Goal: Information Seeking & Learning: Learn about a topic

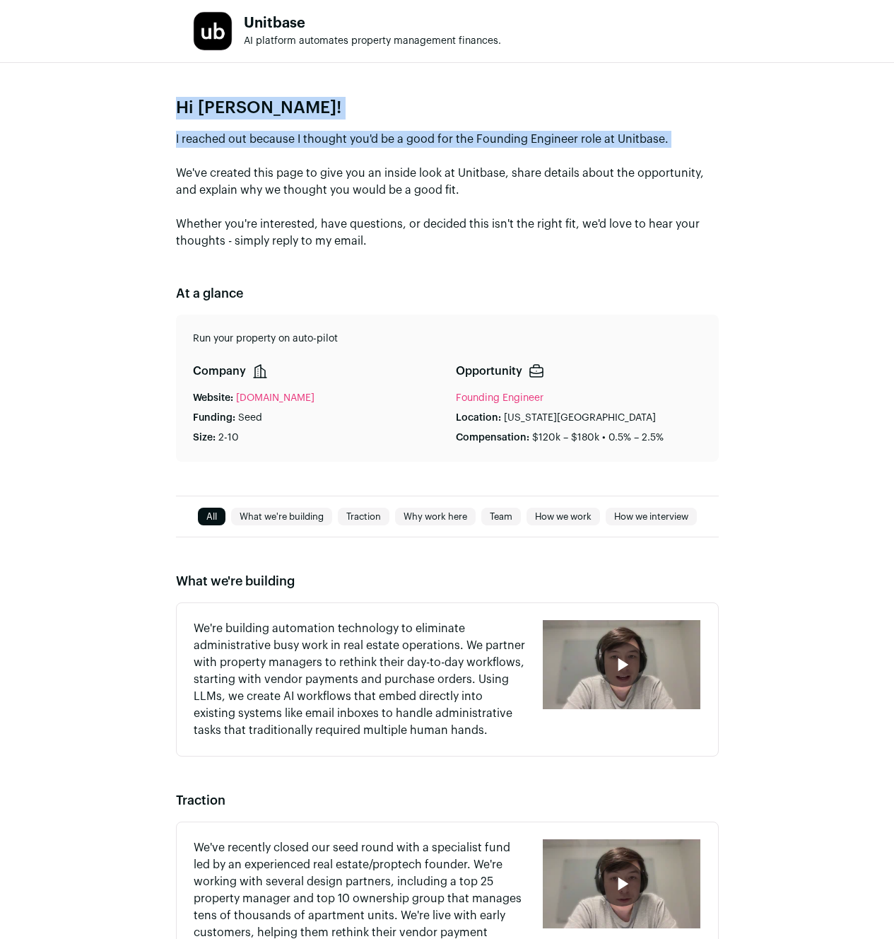
drag, startPoint x: 250, startPoint y: 102, endPoint x: 228, endPoint y: 158, distance: 60.0
click at [228, 158] on div "Hi [PERSON_NAME]! I reached out because I thought you'd be a good for the Found…" at bounding box center [447, 279] width 894 height 433
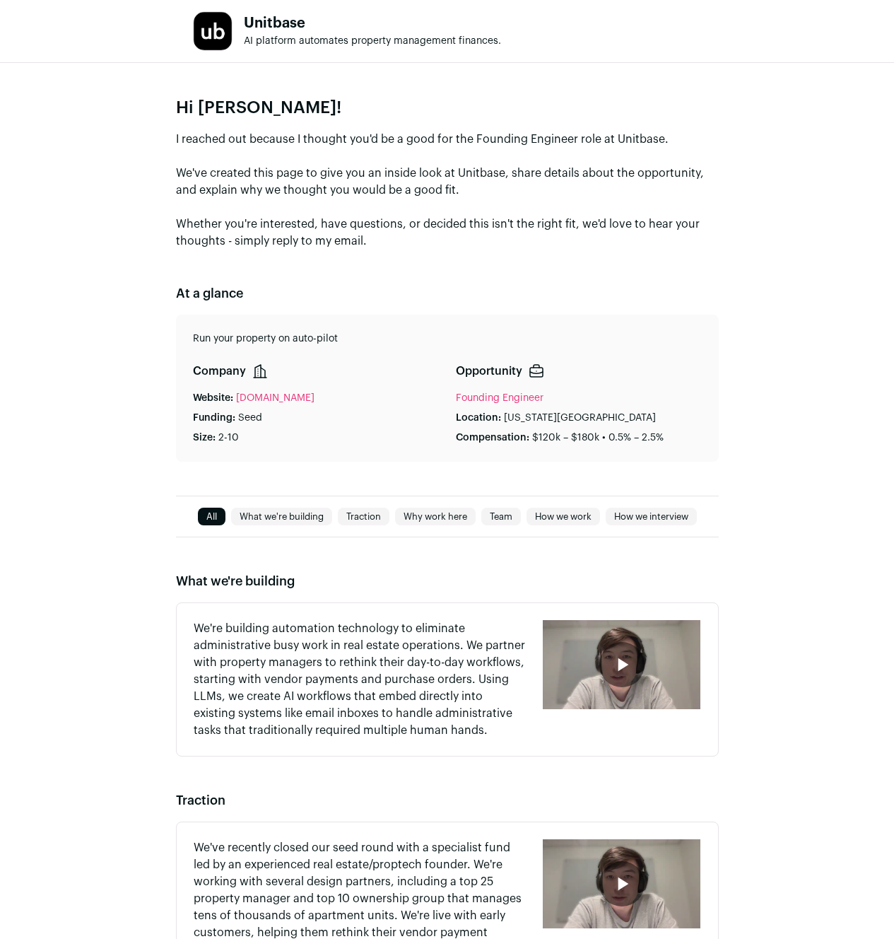
drag, startPoint x: 218, startPoint y: 154, endPoint x: 224, endPoint y: 158, distance: 7.6
click at [224, 158] on p "I reached out because I thought you'd be a good for the Founding Engineer role …" at bounding box center [447, 190] width 543 height 119
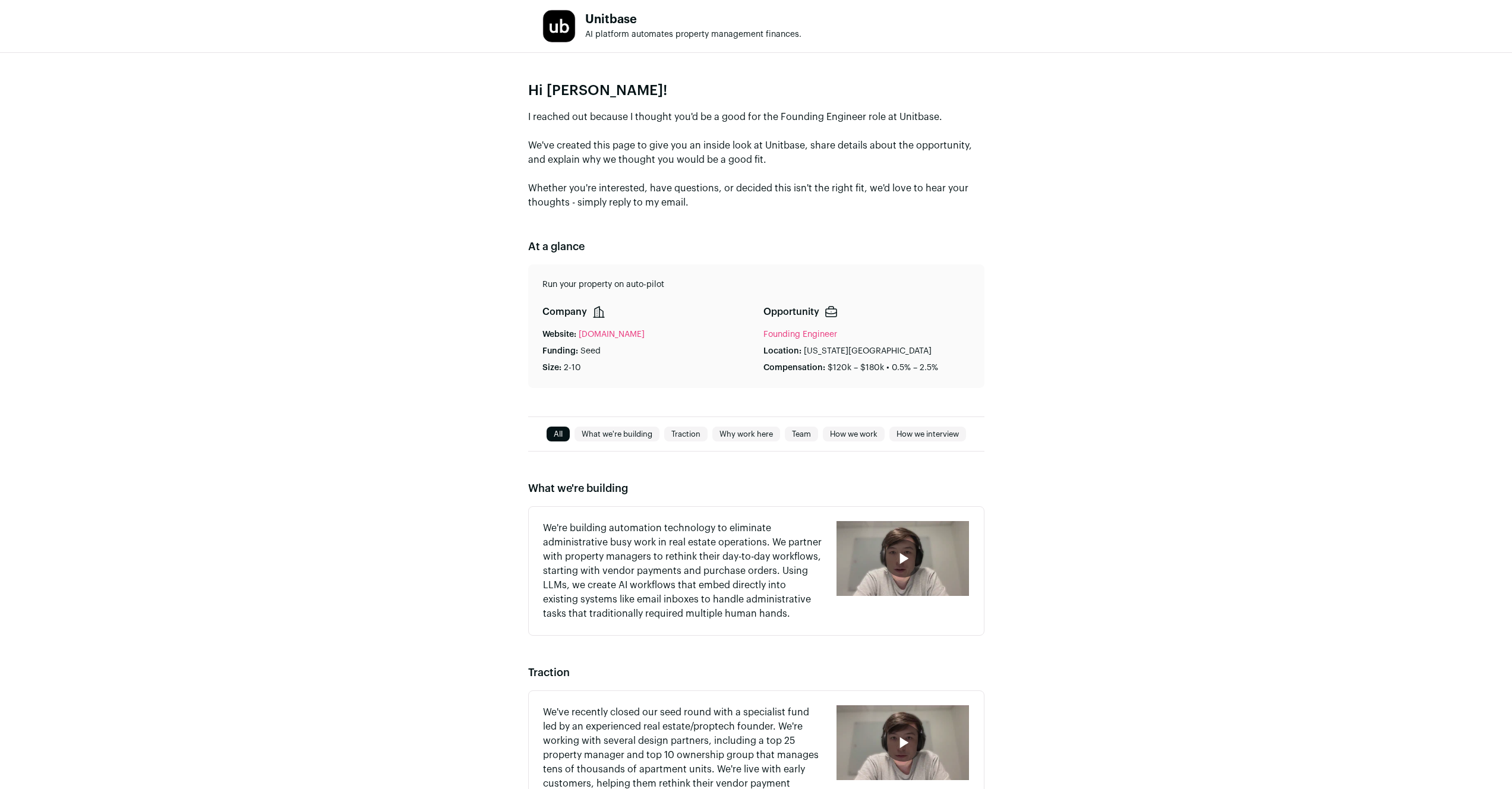
drag, startPoint x: 847, startPoint y: 94, endPoint x: 771, endPoint y: 209, distance: 137.8
click at [751, 209] on section "Hi [PERSON_NAME]! I reached out because I thought you'd be a good for the Found…" at bounding box center [756, 145] width 456 height 129
click at [751, 209] on p "I reached out because I thought you'd be a good for the Founding Engineer role …" at bounding box center [756, 160] width 456 height 100
drag, startPoint x: 757, startPoint y: 212, endPoint x: 792, endPoint y: 224, distance: 37.0
click at [751, 224] on div "Hi [PERSON_NAME]! I reached out because I thought you'd be a good for the Found…" at bounding box center [756, 234] width 1512 height 364
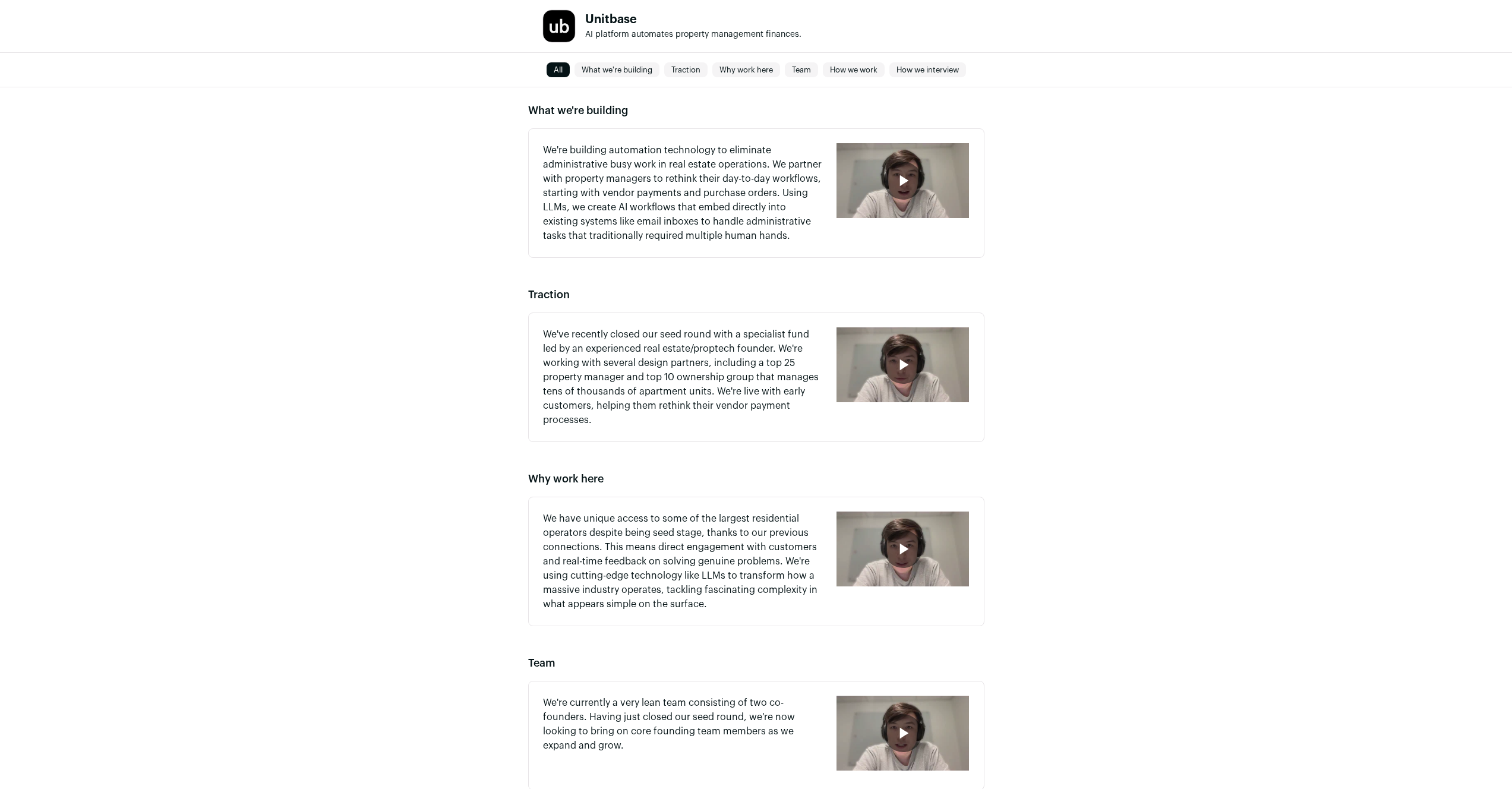
scroll to position [380, 0]
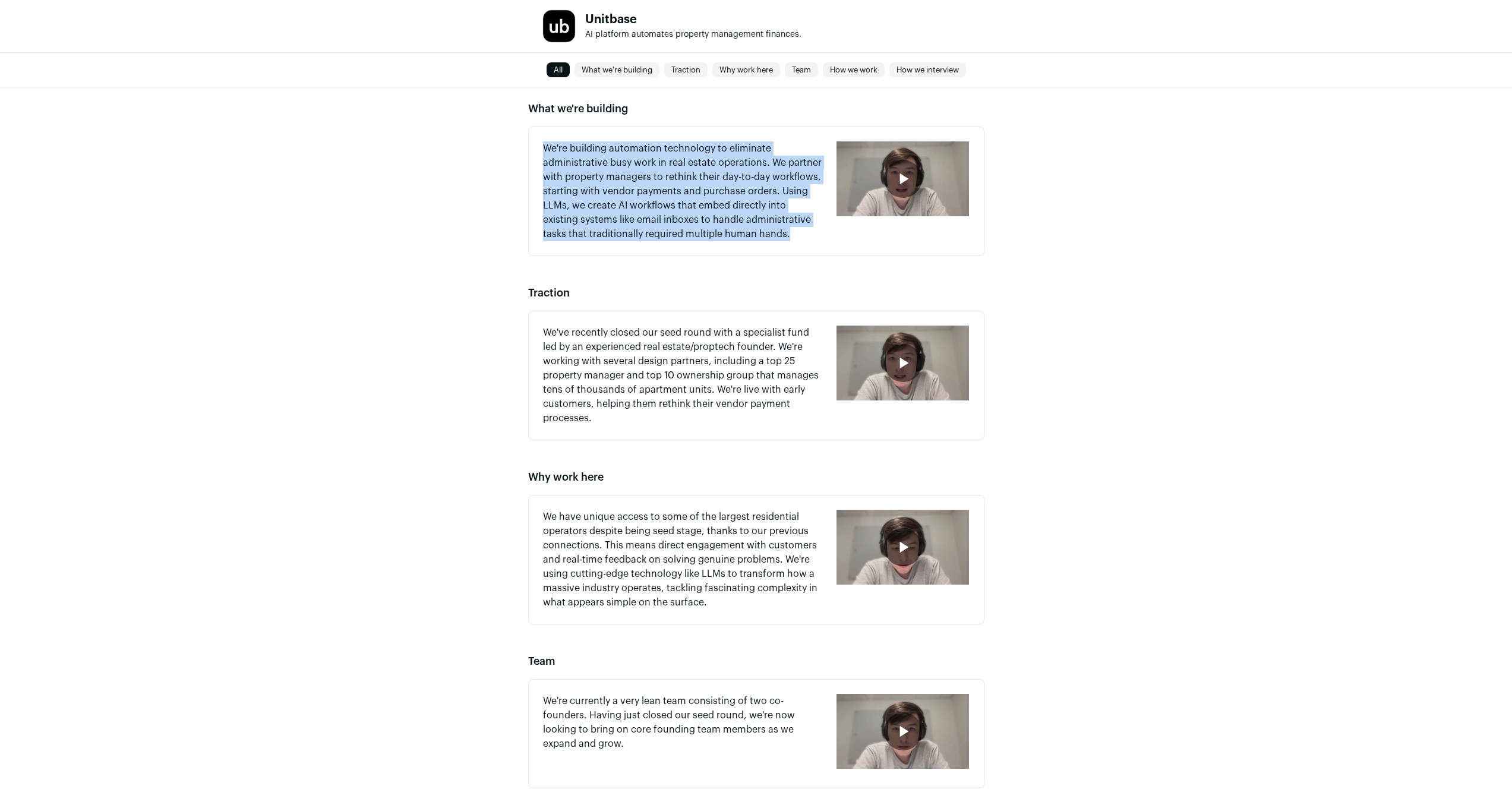
drag, startPoint x: 556, startPoint y: 137, endPoint x: 767, endPoint y: 244, distance: 236.6
click at [751, 244] on div "We're building automation technology to eliminate administrative busy work in r…" at bounding box center [756, 192] width 456 height 129
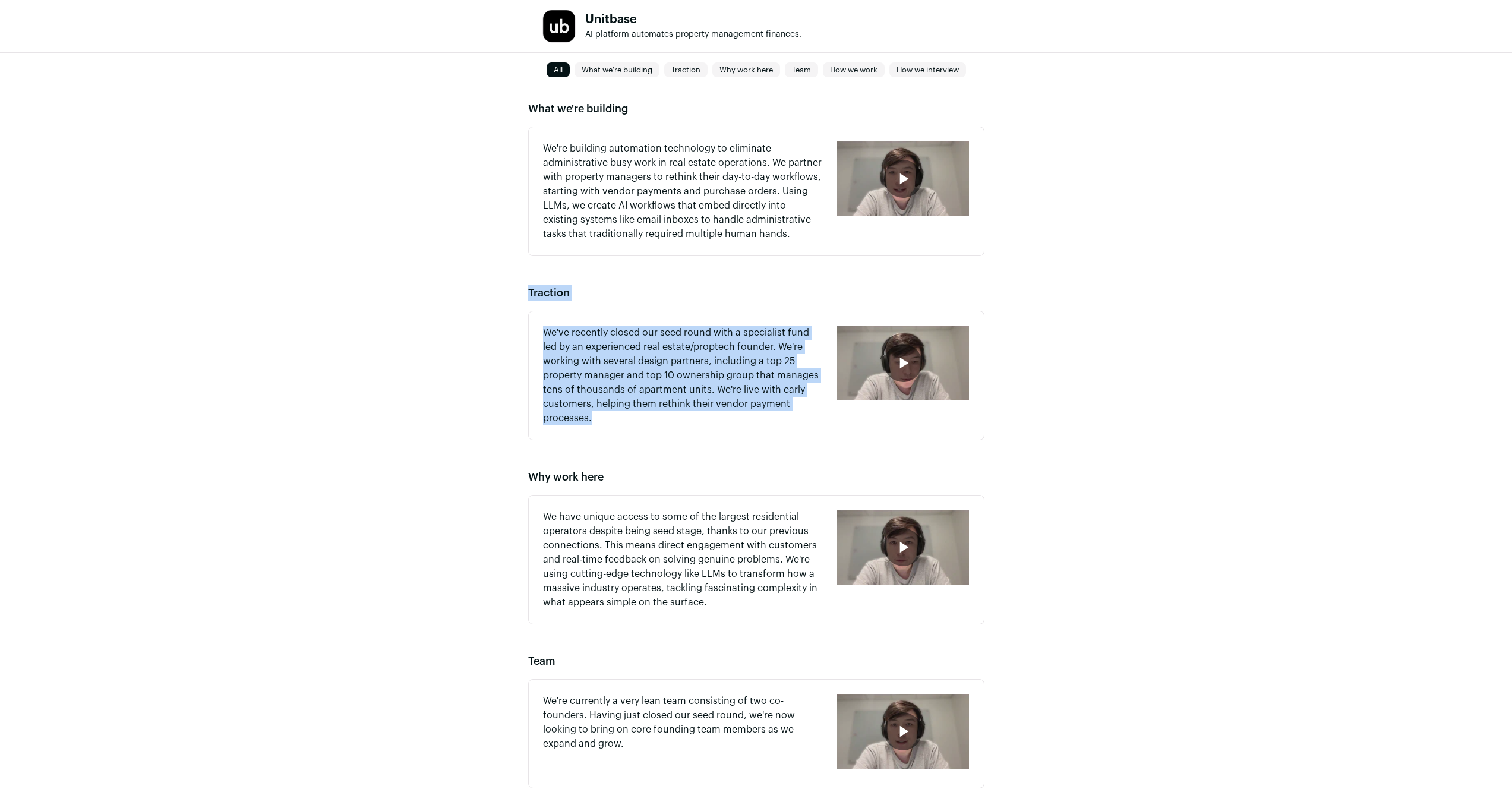
drag, startPoint x: 722, startPoint y: 331, endPoint x: 640, endPoint y: 416, distance: 118.1
click at [640, 416] on div "What we're building We're building automation technology to eliminate administr…" at bounding box center [756, 629] width 1512 height 1112
click at [640, 416] on p "We've recently closed our seed round with a specialist fund led by an experienc…" at bounding box center [682, 375] width 280 height 100
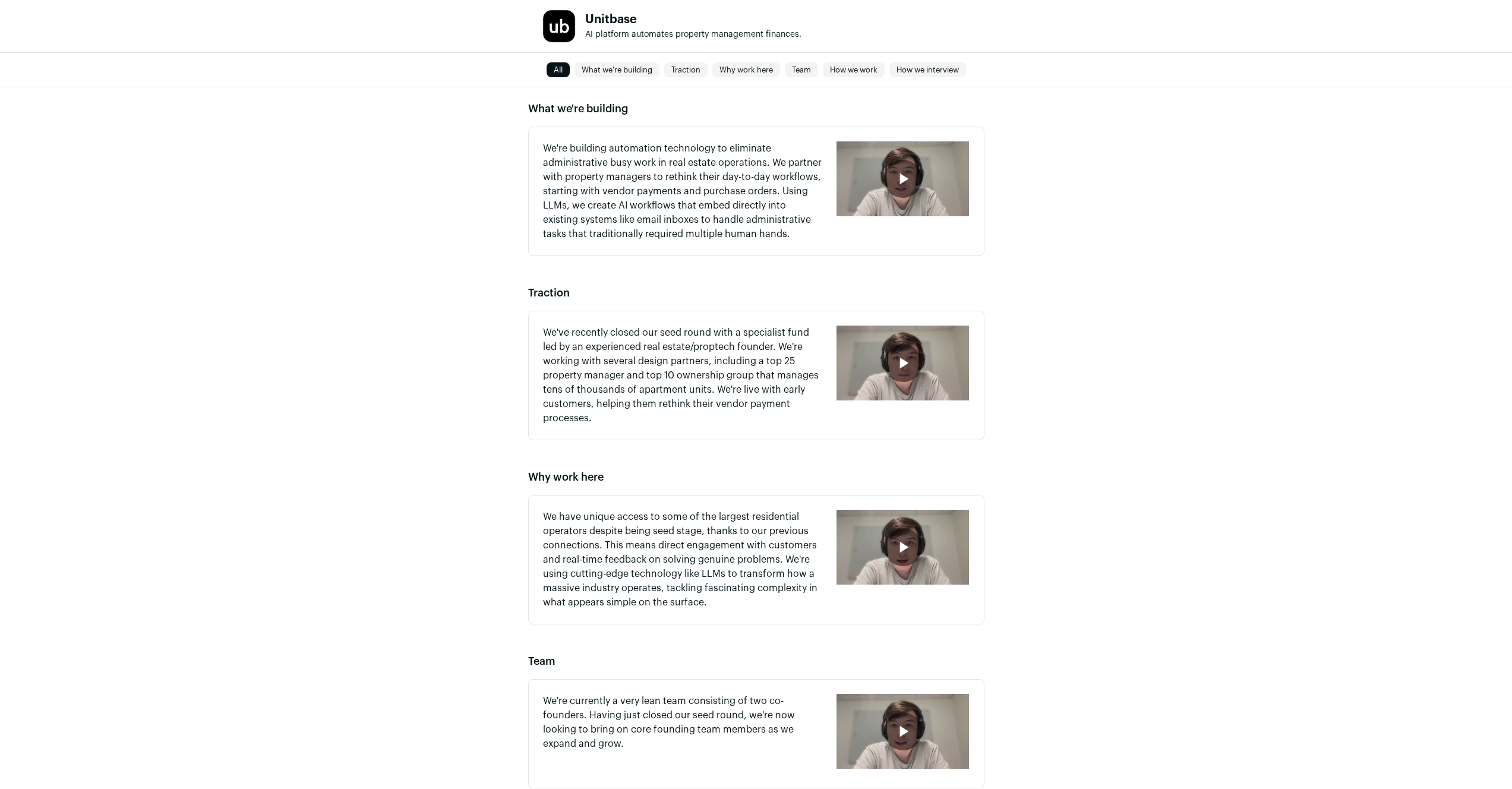
scroll to position [381, 0]
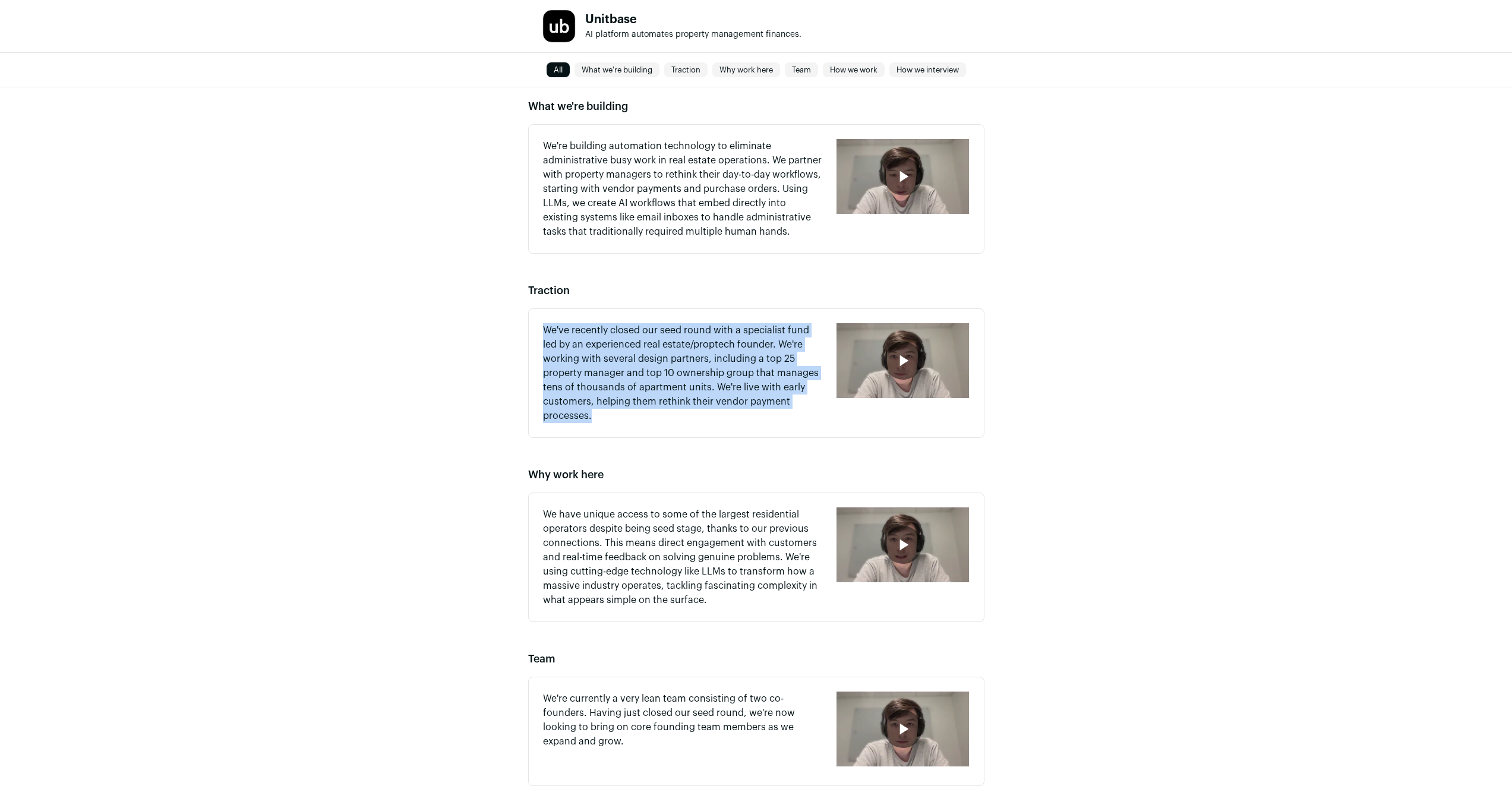
drag, startPoint x: 652, startPoint y: 313, endPoint x: 656, endPoint y: 416, distance: 103.1
click at [656, 416] on div "We've recently closed our seed round with a specialist fund led by an experienc…" at bounding box center [756, 373] width 456 height 129
click at [656, 416] on p "We've recently closed our seed round with a specialist fund led by an experienc…" at bounding box center [682, 372] width 280 height 100
drag, startPoint x: 656, startPoint y: 416, endPoint x: 680, endPoint y: 297, distance: 121.4
click at [680, 297] on section "Traction We've recently closed our seed round with a specialist fund led by an …" at bounding box center [756, 360] width 456 height 155
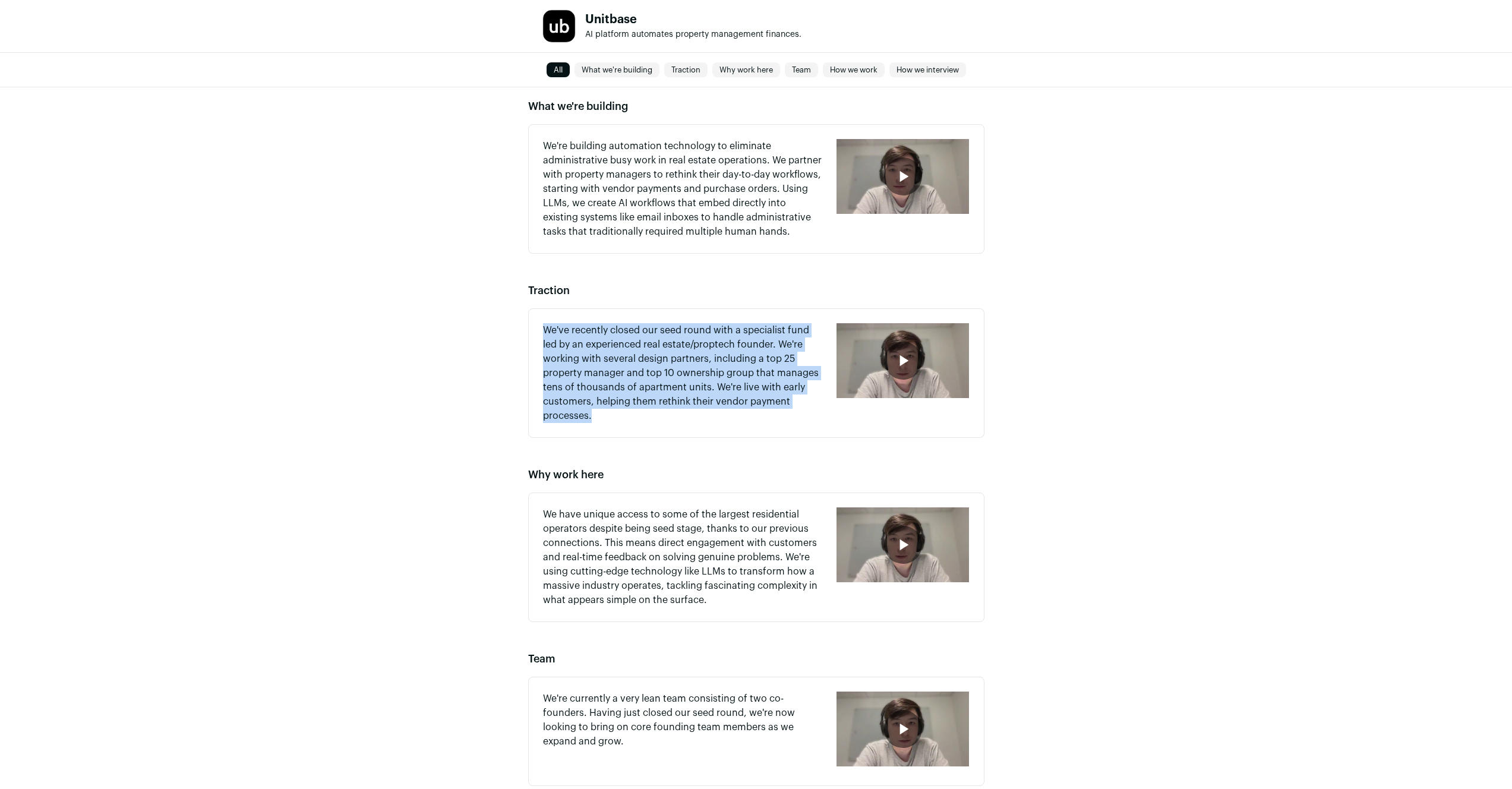
click at [680, 297] on h2 "Traction" at bounding box center [756, 291] width 456 height 17
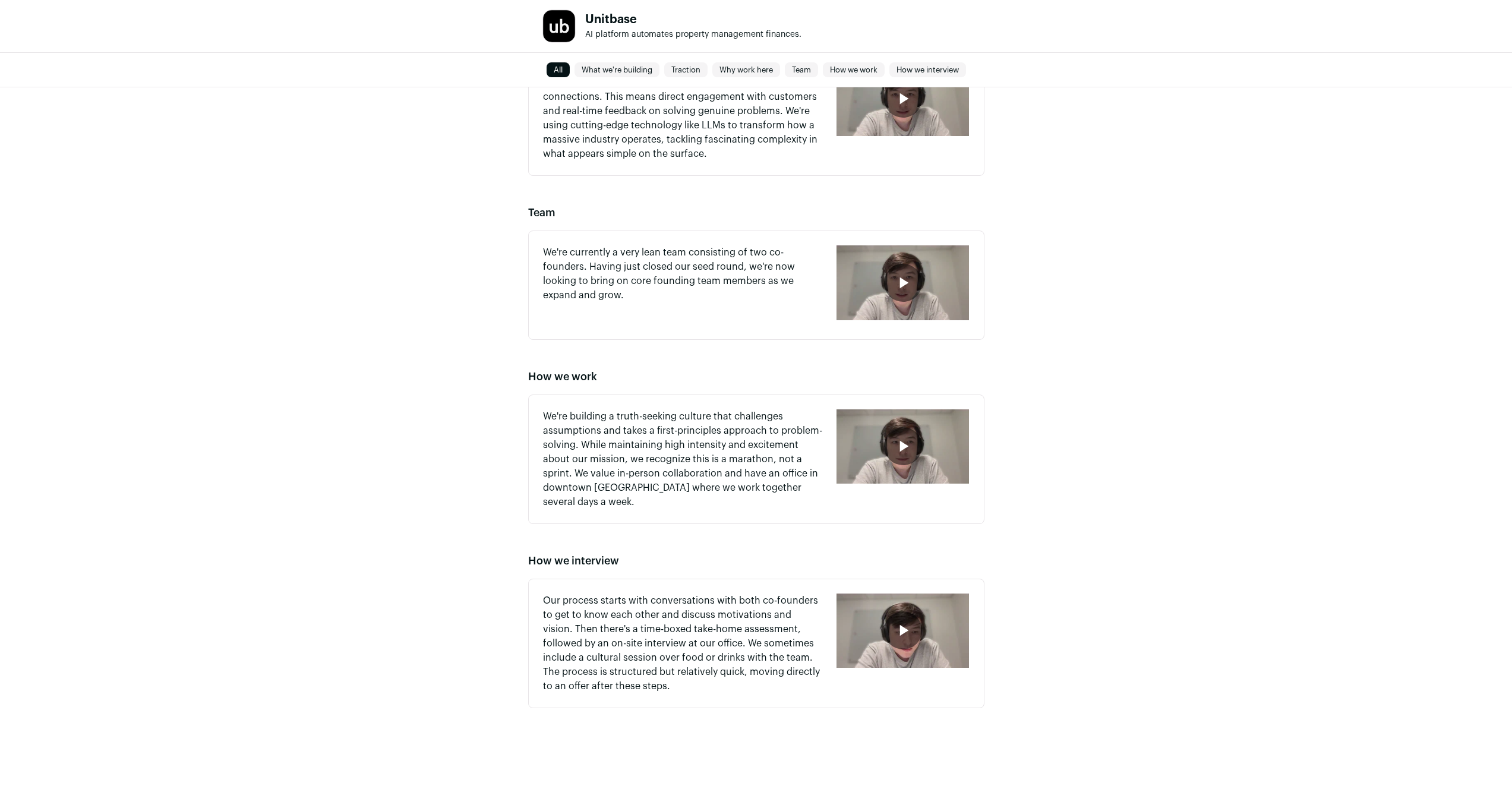
scroll to position [832, 0]
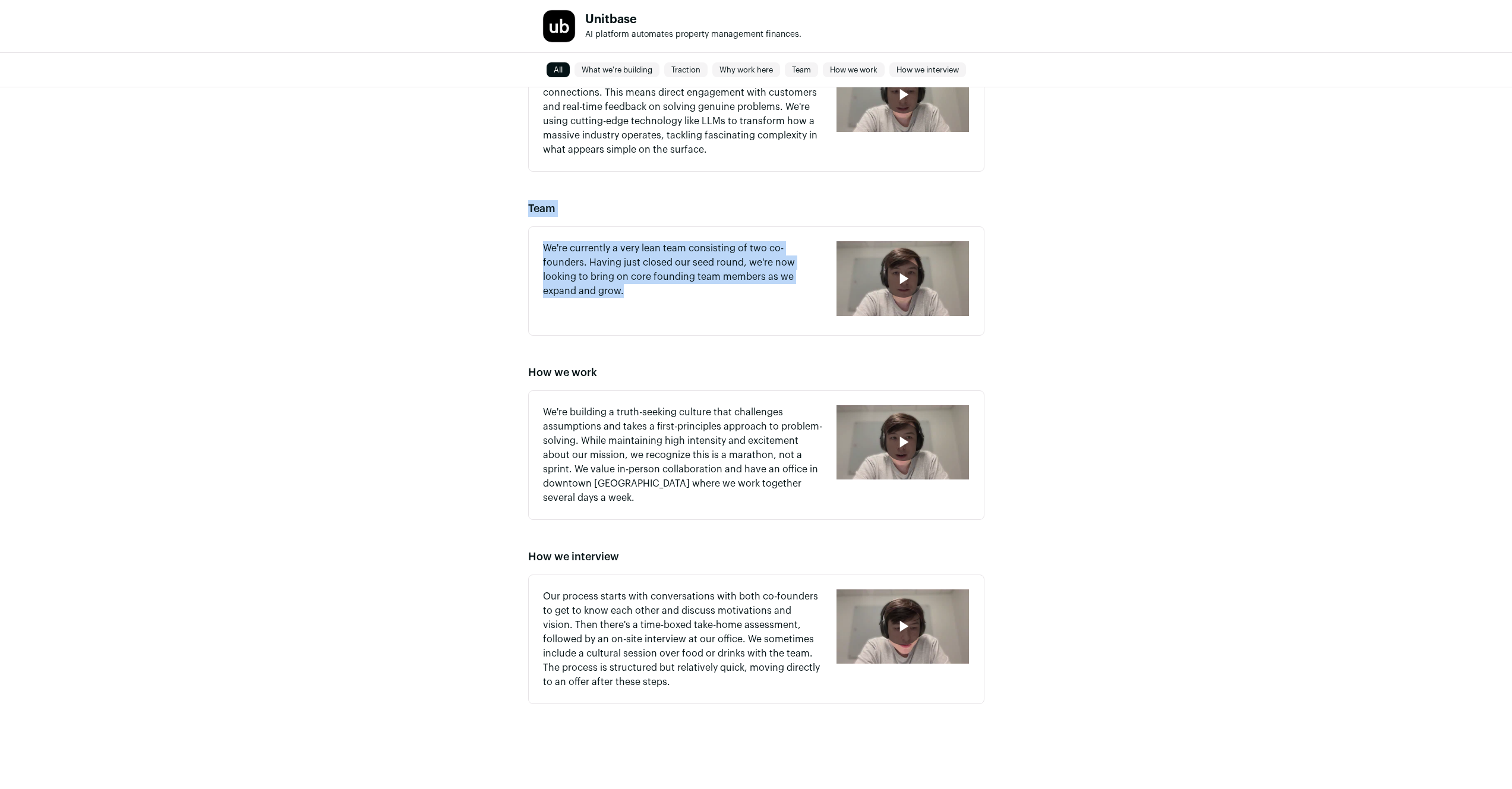
drag, startPoint x: 679, startPoint y: 284, endPoint x: 655, endPoint y: 196, distance: 91.2
click at [655, 196] on div "What we're building We're building automation technology to eliminate administr…" at bounding box center [756, 176] width 1512 height 1112
drag, startPoint x: 656, startPoint y: 198, endPoint x: 688, endPoint y: 331, distance: 136.8
click at [688, 331] on div "What we're building We're building automation technology to eliminate administr…" at bounding box center [756, 176] width 1512 height 1112
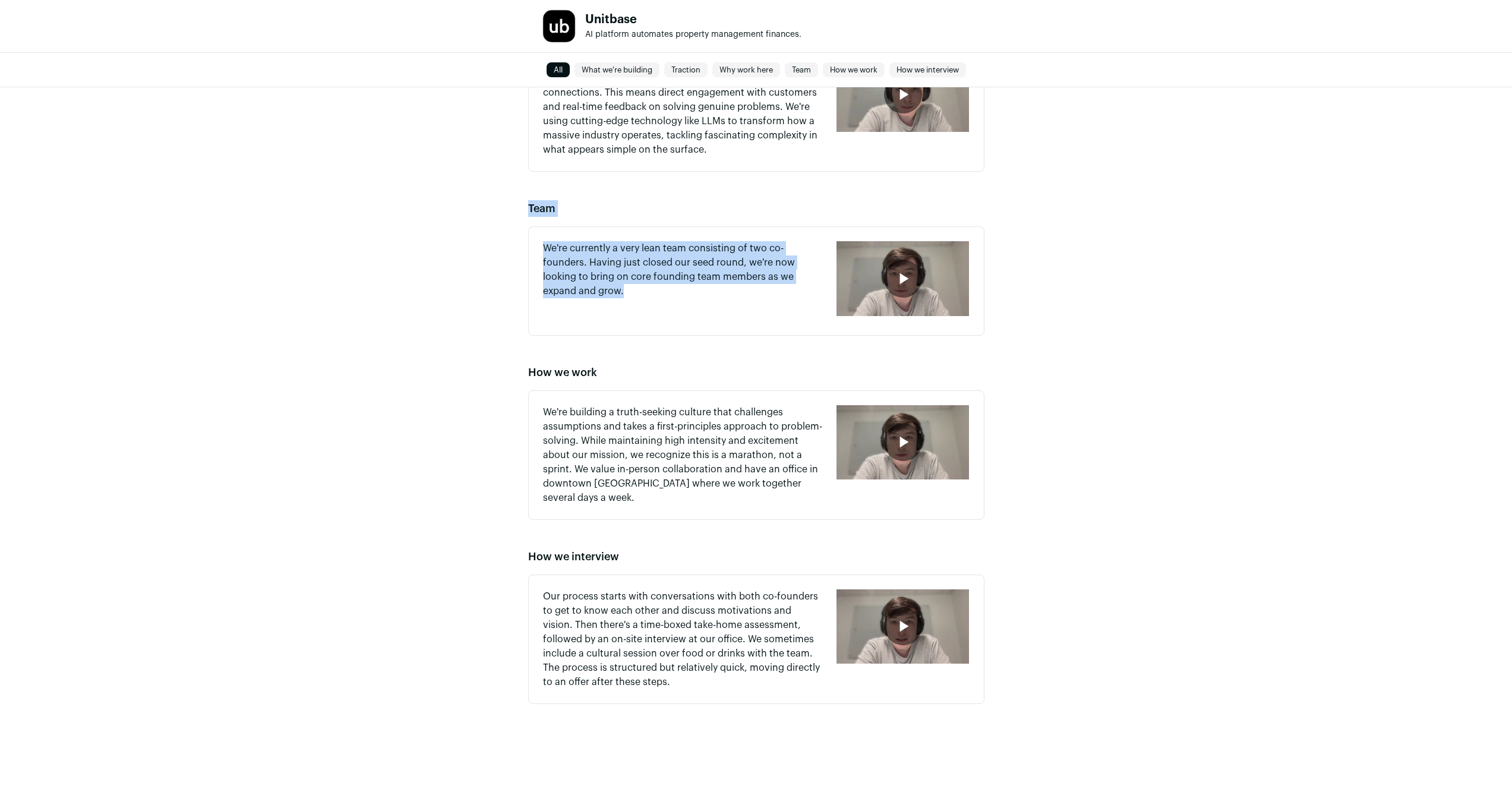
click at [688, 331] on div "We're currently a very lean team consisting of two co-founders. Having just clo…" at bounding box center [756, 281] width 456 height 109
